Goal: Task Accomplishment & Management: Manage account settings

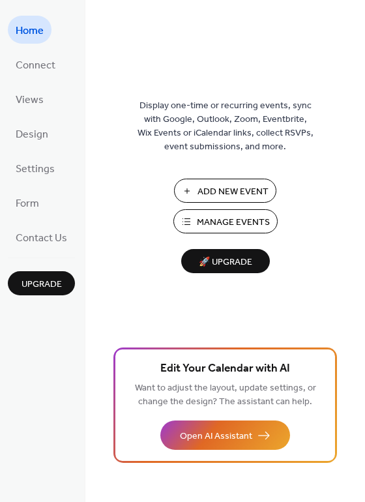
click at [233, 220] on span "Manage Events" at bounding box center [233, 223] width 73 height 14
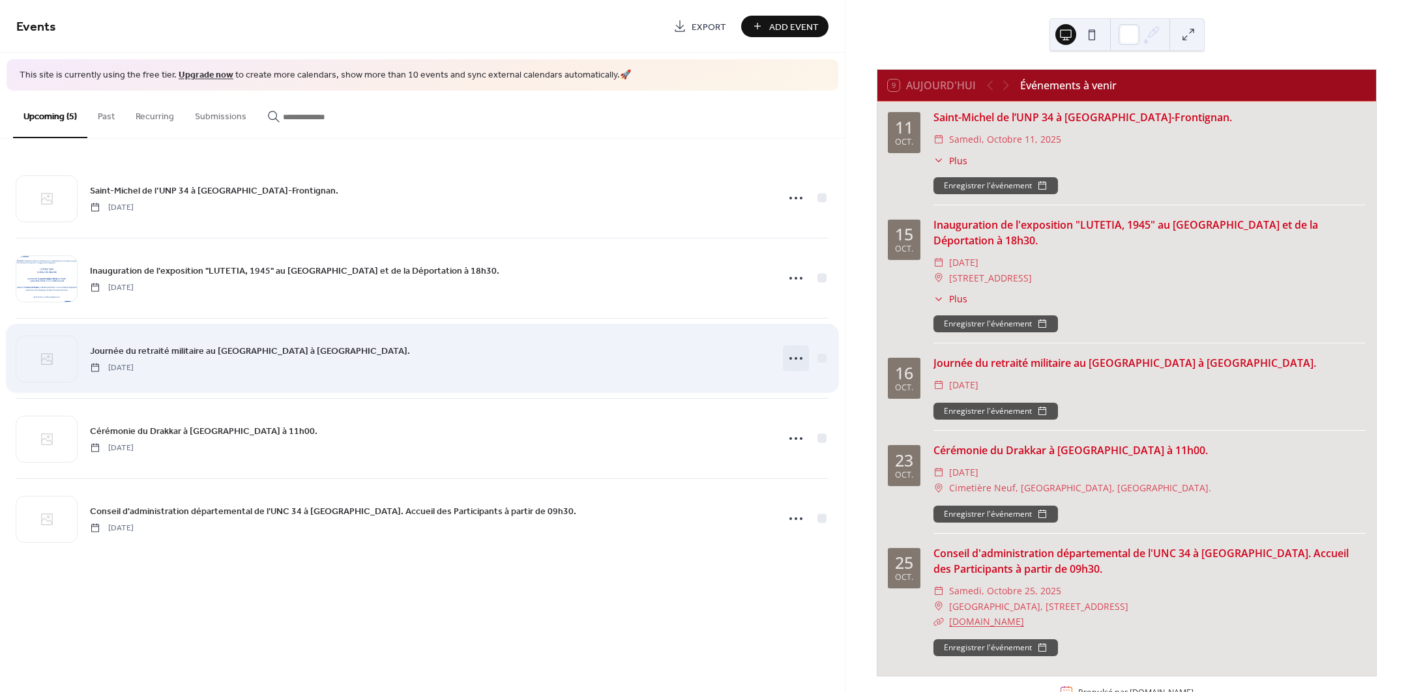
click at [796, 359] on circle at bounding box center [795, 358] width 3 height 3
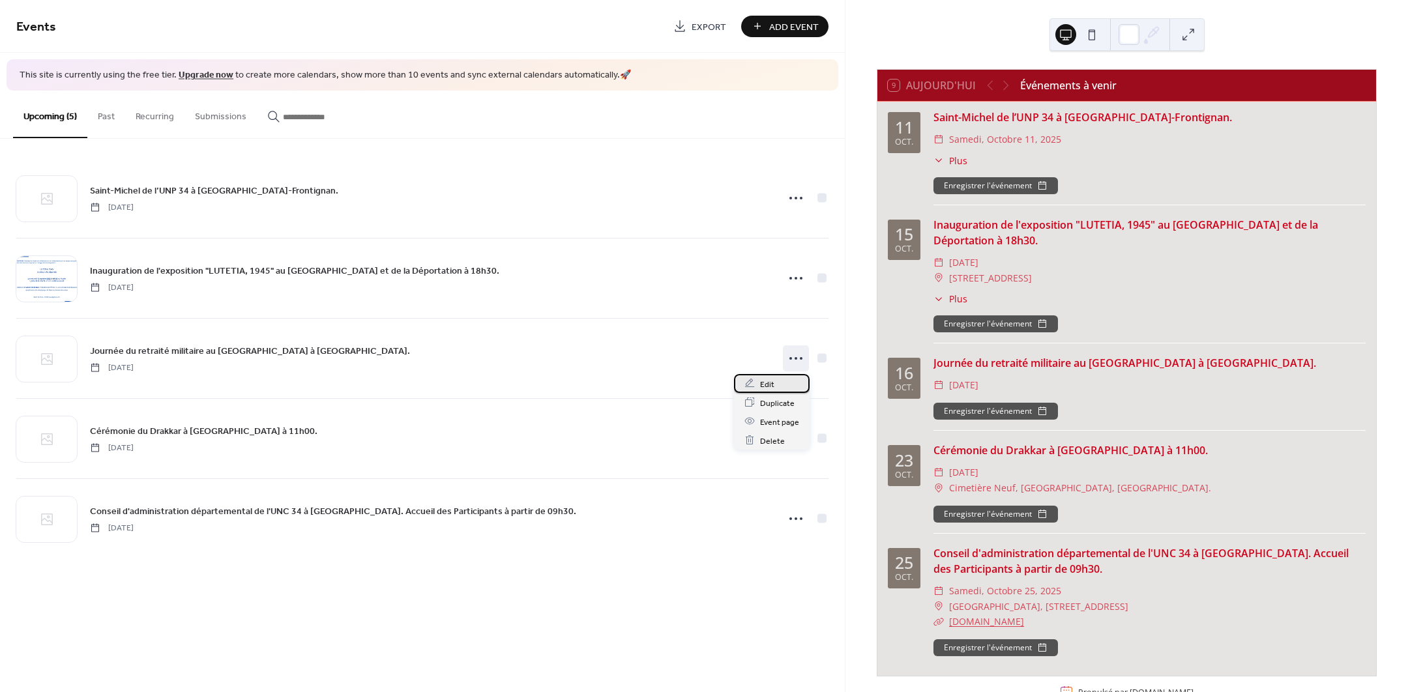
click at [775, 383] on div "Edit" at bounding box center [772, 383] width 76 height 19
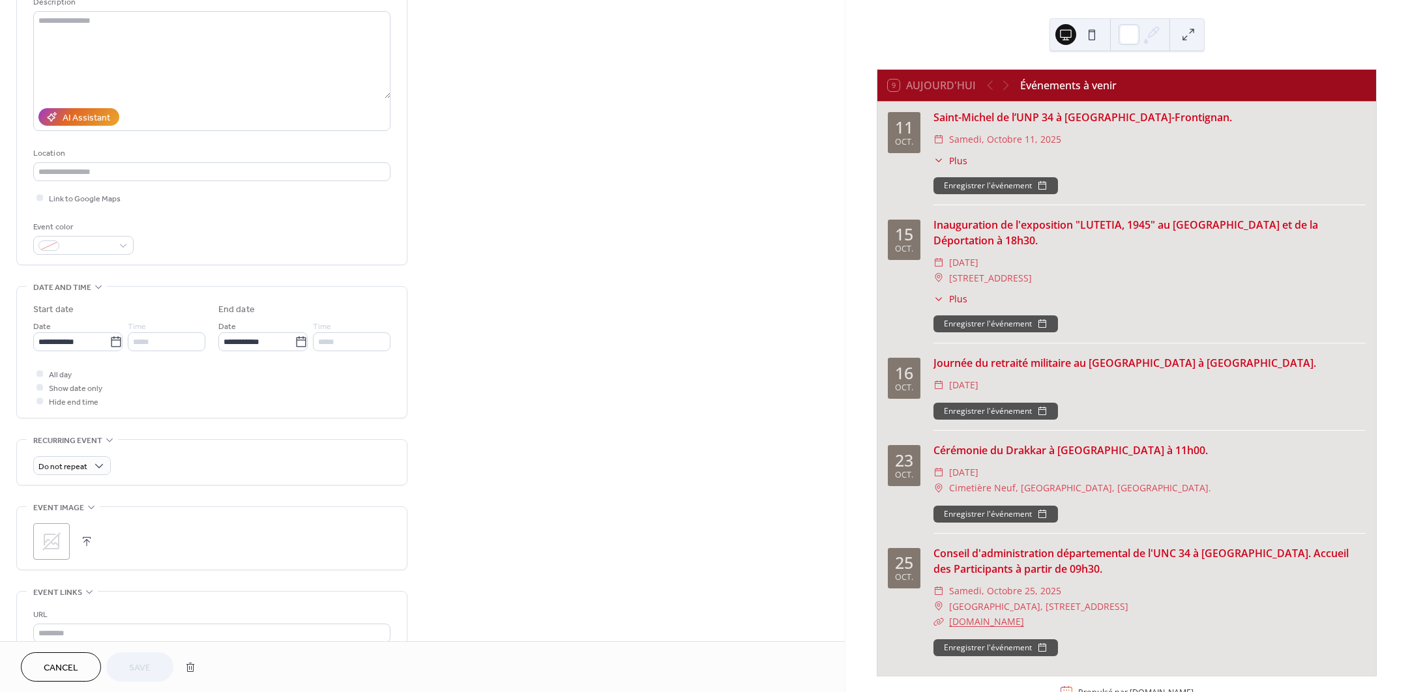
scroll to position [163, 0]
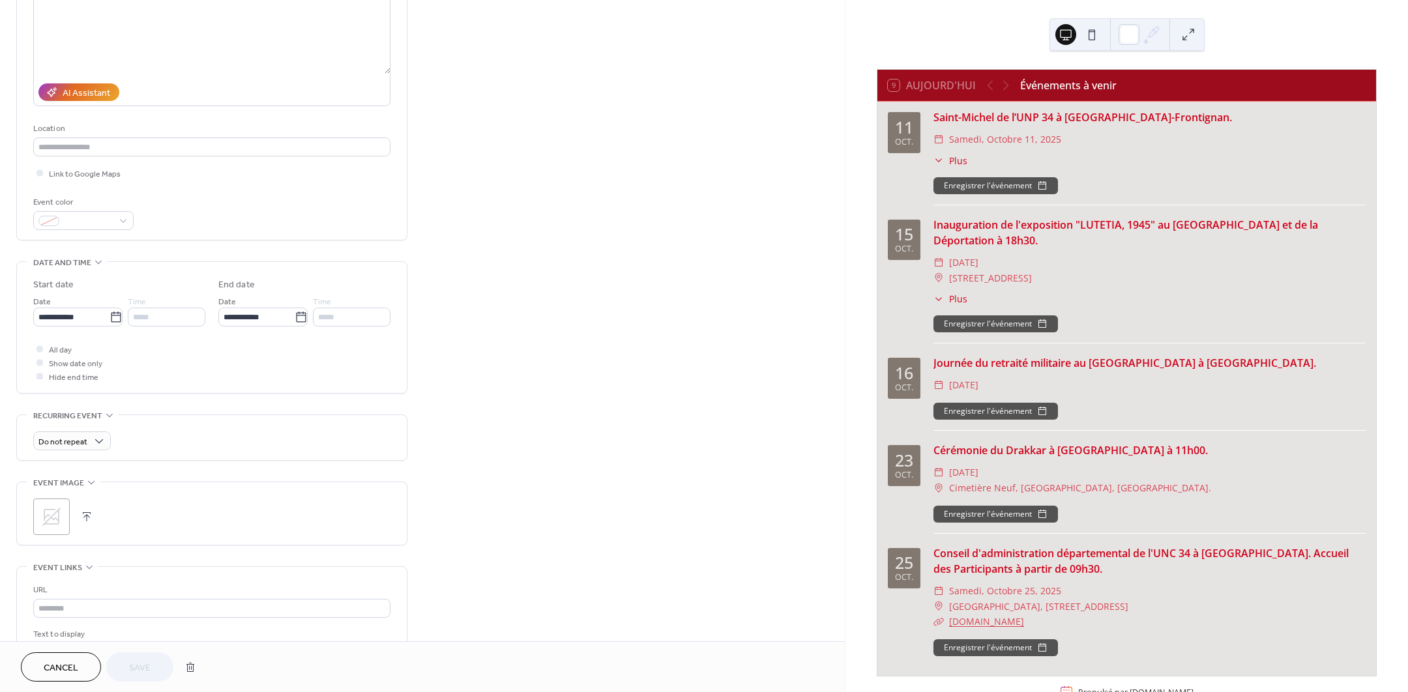
click at [83, 518] on button "button" at bounding box center [87, 517] width 18 height 18
click at [137, 668] on span "Save" at bounding box center [140, 668] width 22 height 14
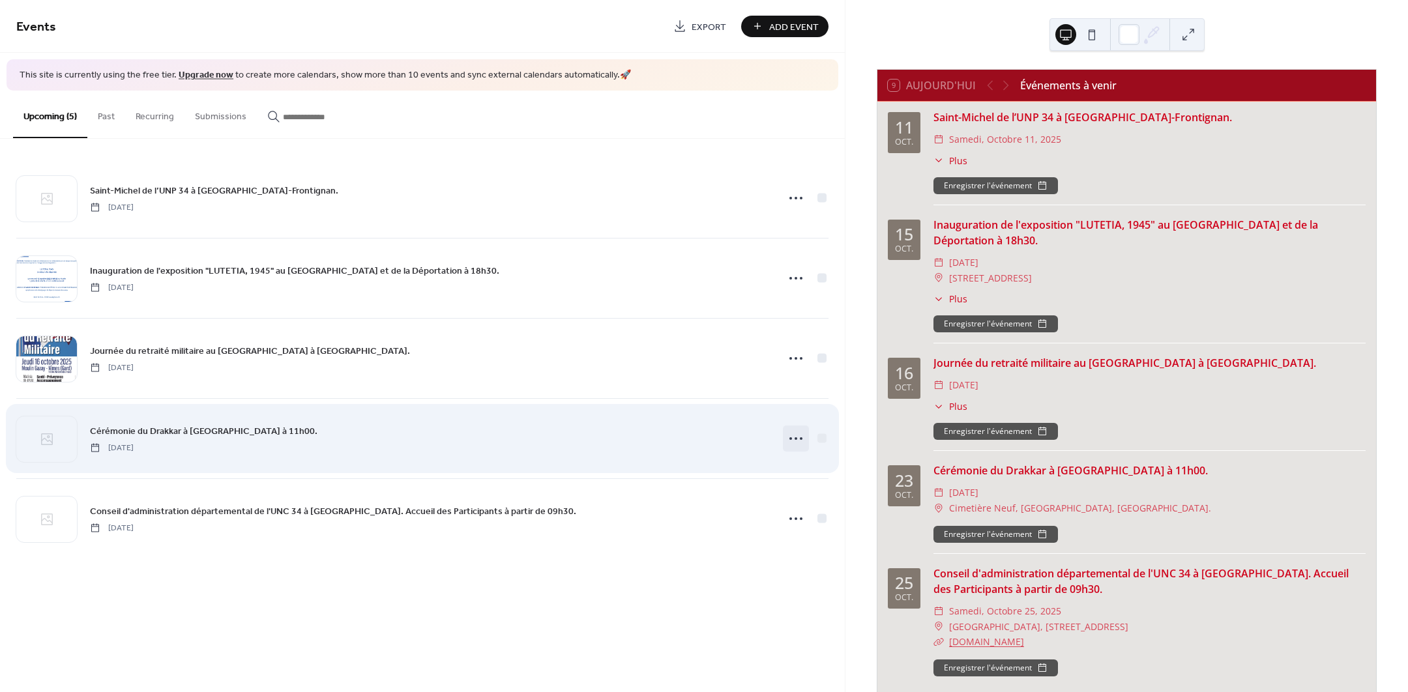
click at [789, 440] on icon at bounding box center [795, 438] width 21 height 21
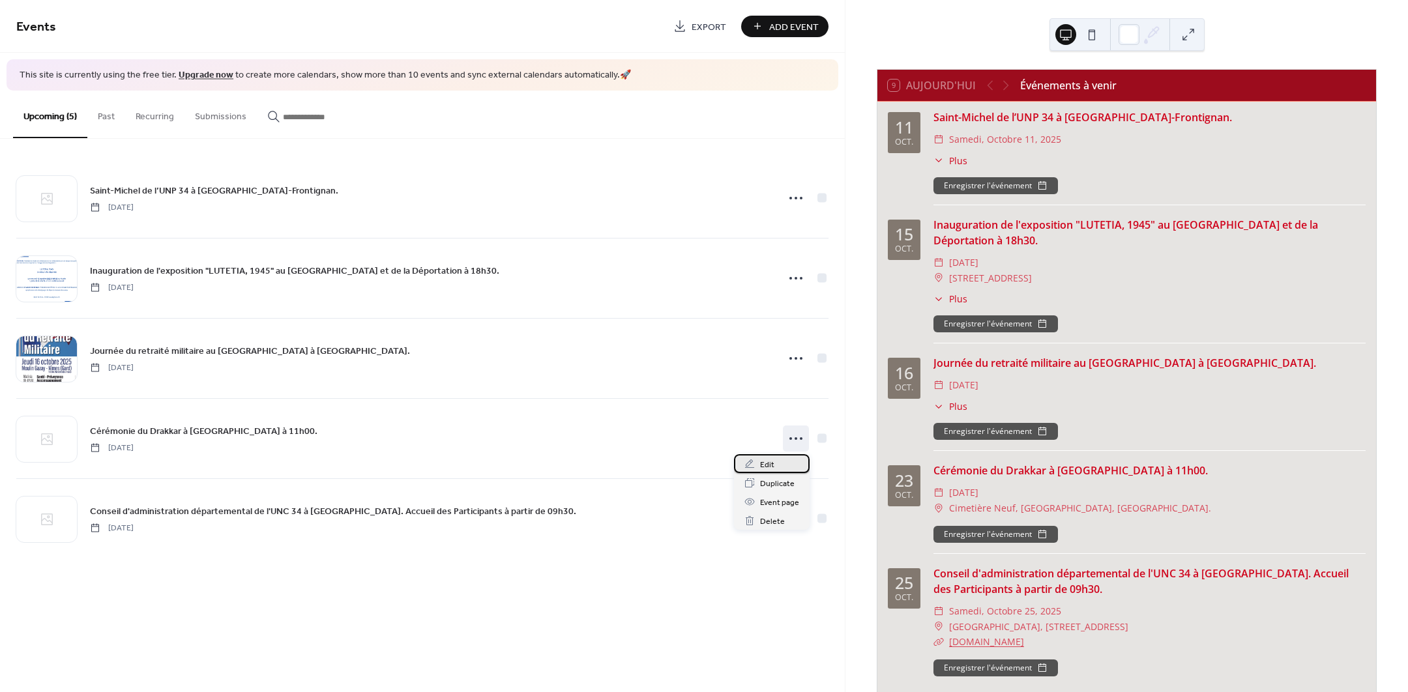
click at [764, 466] on span "Edit" at bounding box center [767, 465] width 14 height 14
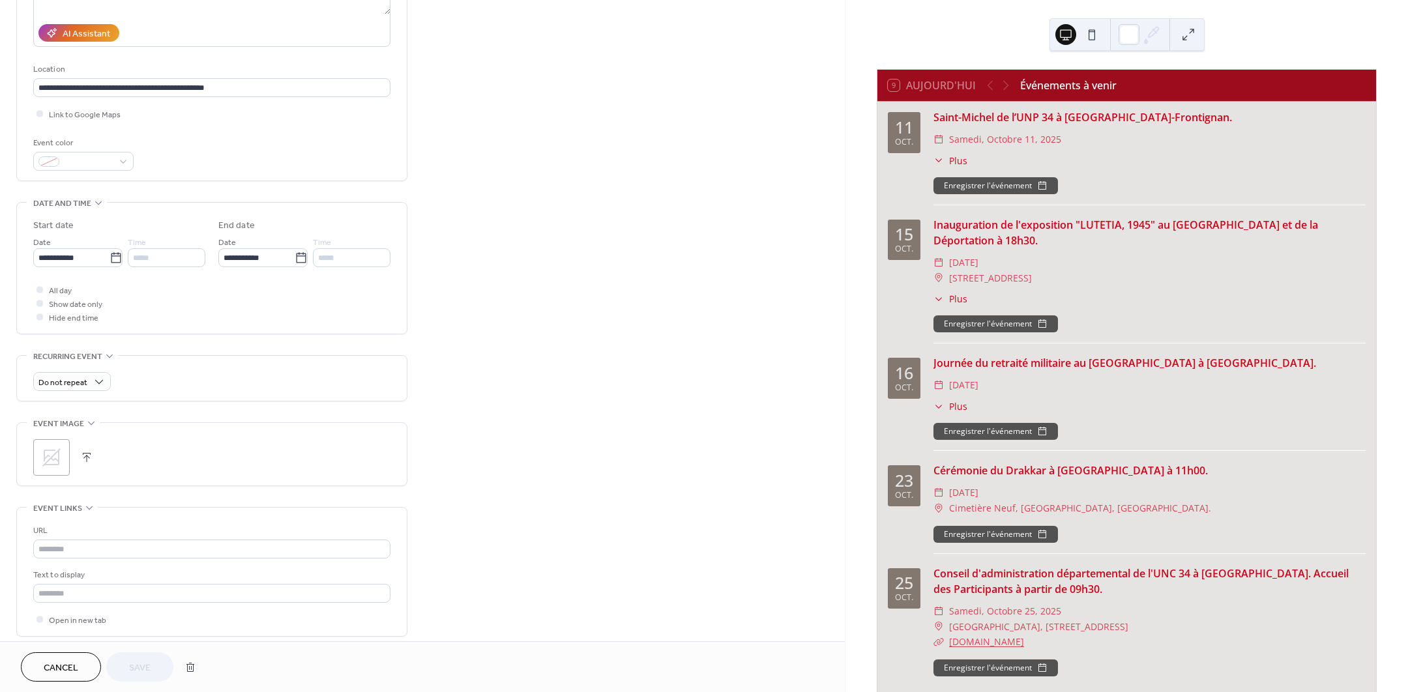
scroll to position [244, 0]
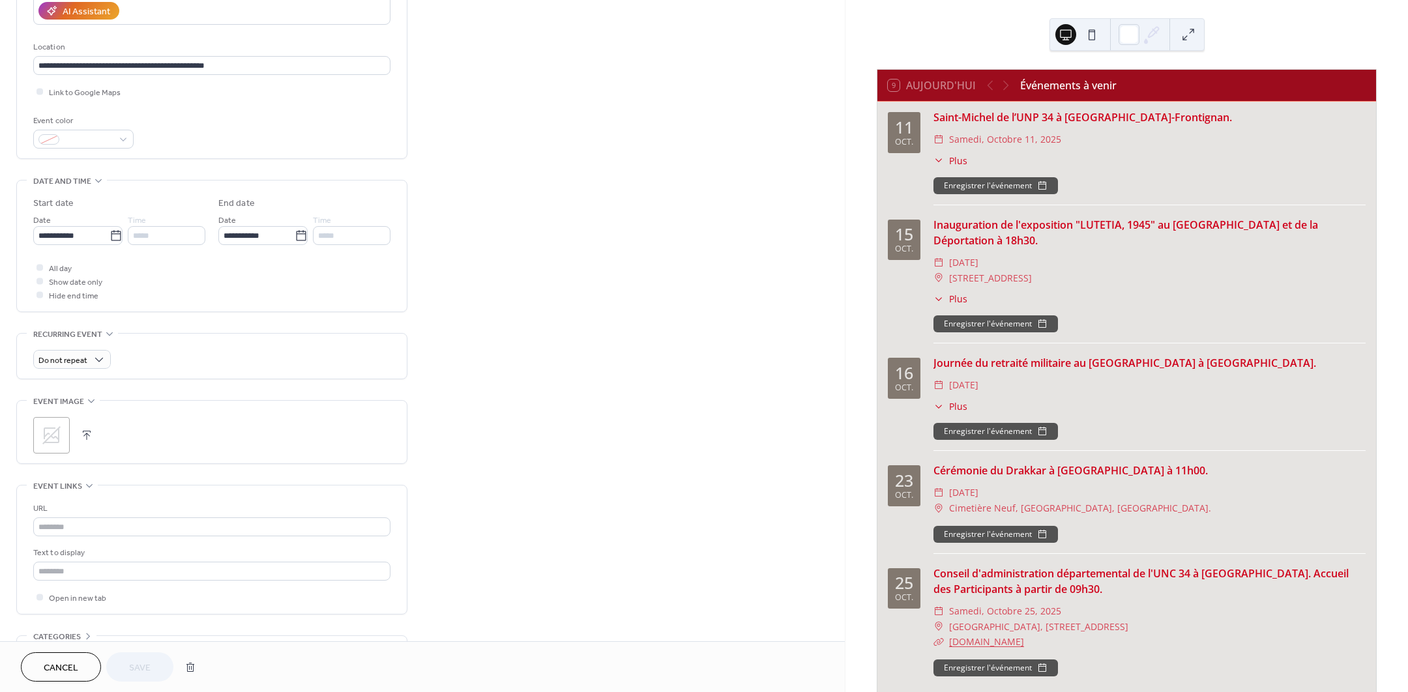
click at [81, 435] on button "button" at bounding box center [87, 435] width 18 height 18
click at [147, 669] on span "Save" at bounding box center [140, 668] width 22 height 14
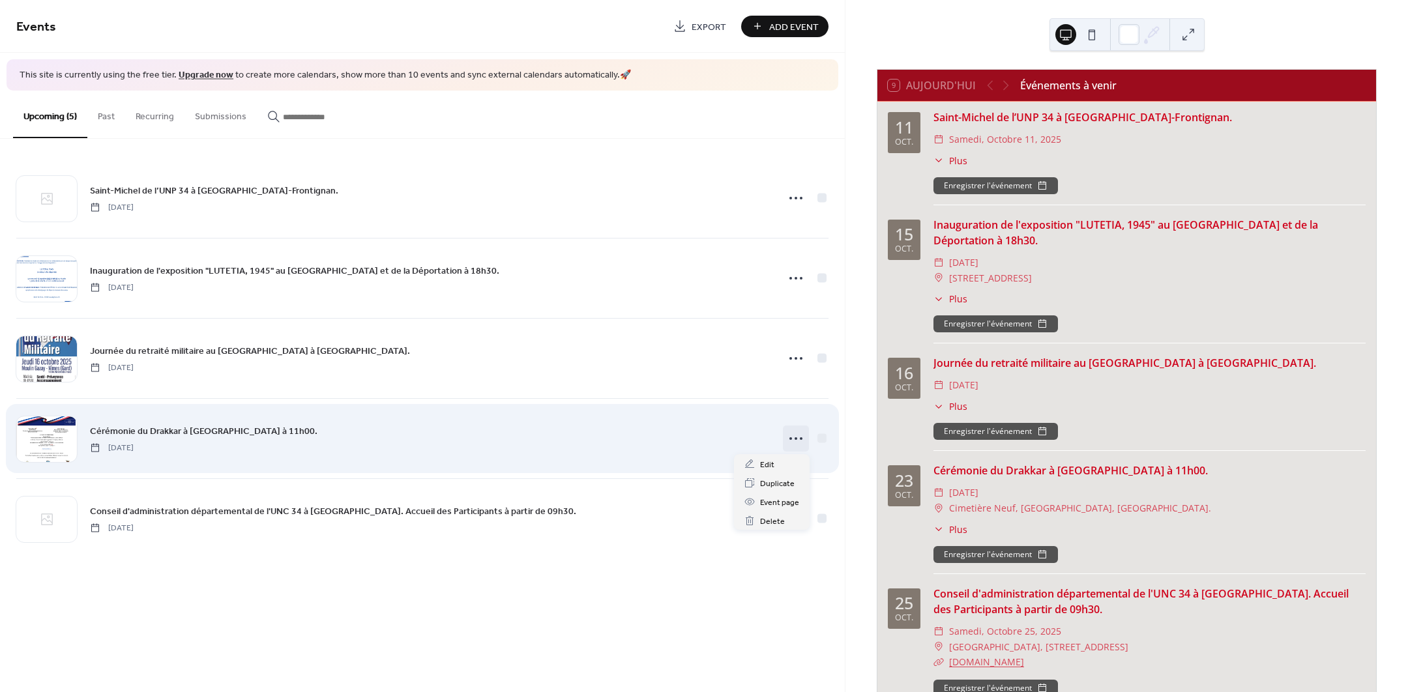
click at [794, 434] on icon at bounding box center [795, 438] width 21 height 21
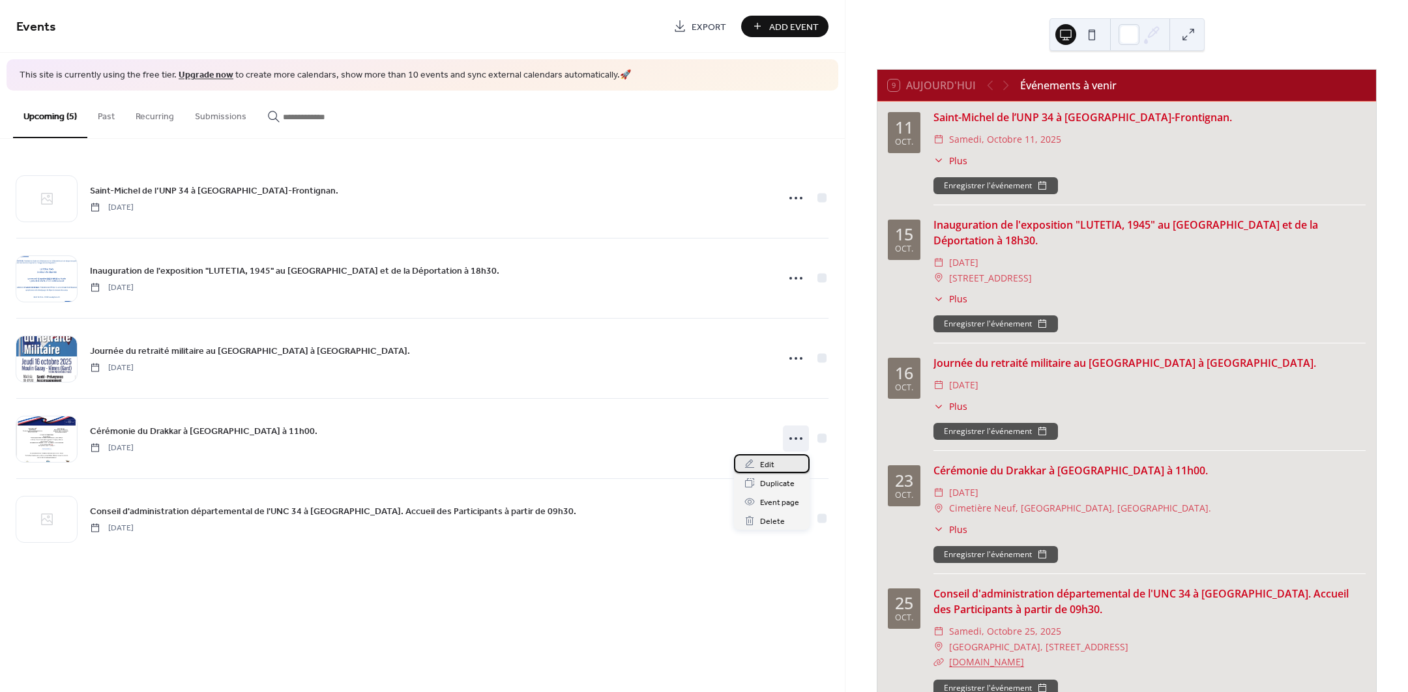
click at [777, 467] on div "Edit" at bounding box center [772, 463] width 76 height 19
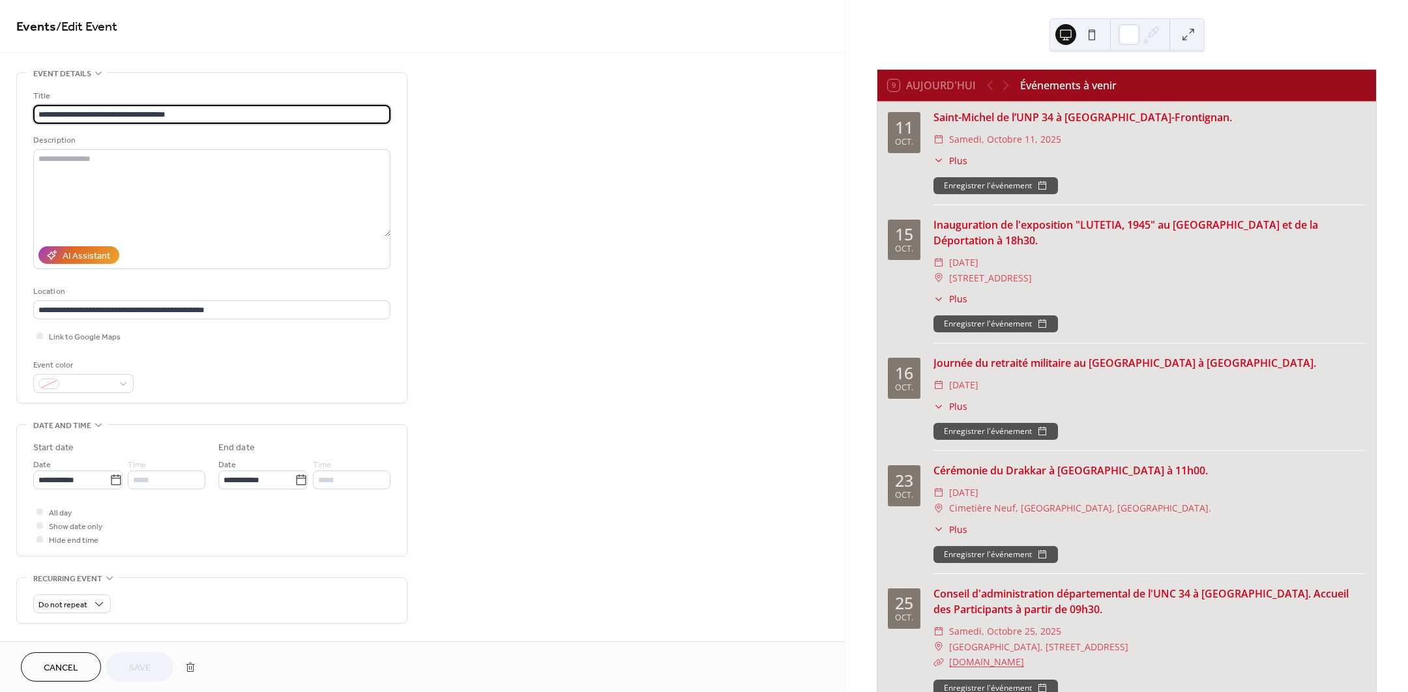
drag, startPoint x: 157, startPoint y: 111, endPoint x: 160, endPoint y: 117, distance: 7.0
click at [158, 111] on input "**********" at bounding box center [211, 114] width 357 height 19
type input "**********"
click at [271, 218] on textarea at bounding box center [211, 192] width 357 height 87
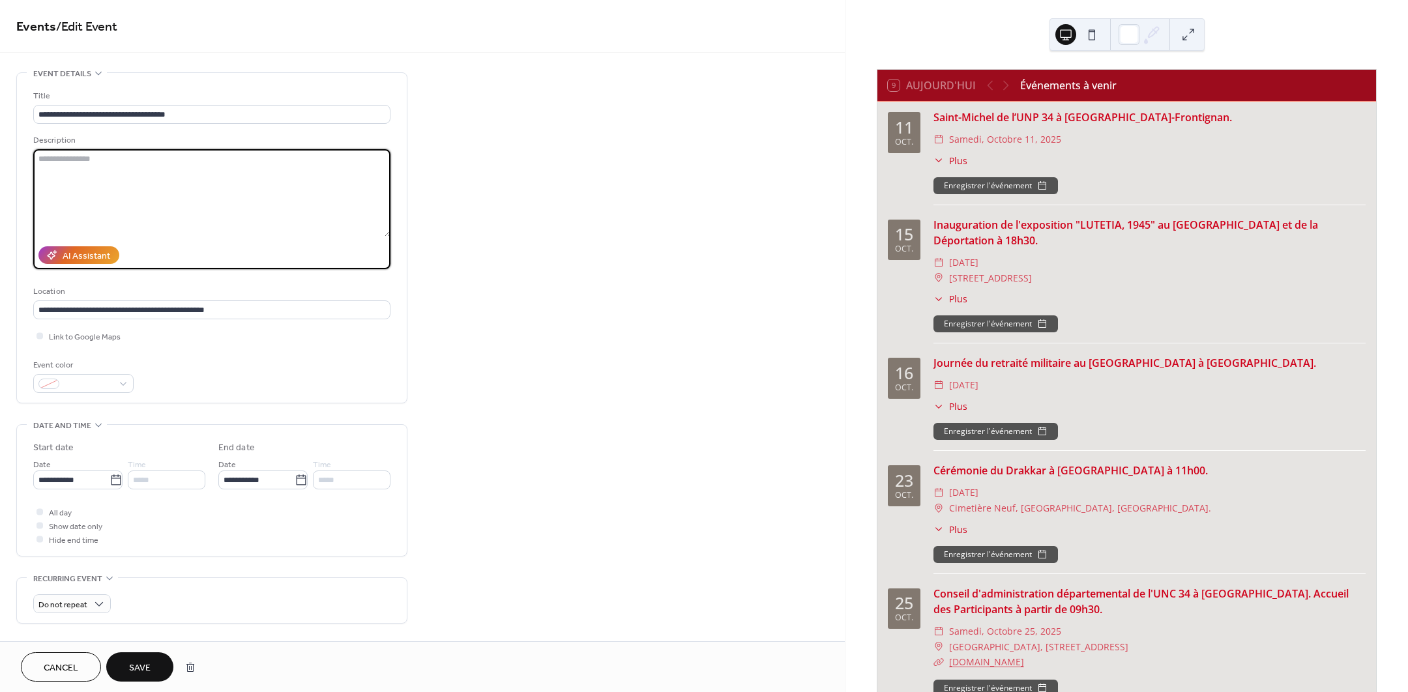
click at [145, 665] on span "Save" at bounding box center [140, 668] width 22 height 14
